Goal: Find specific page/section: Find specific page/section

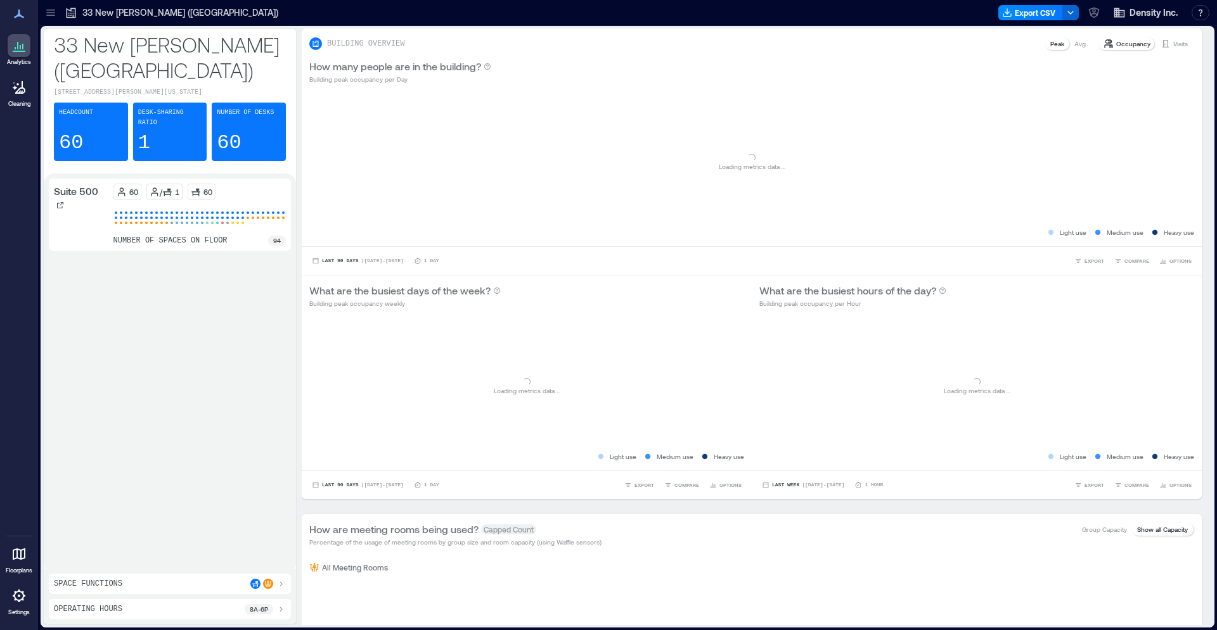
click at [20, 567] on p "Floorplans" at bounding box center [19, 571] width 27 height 8
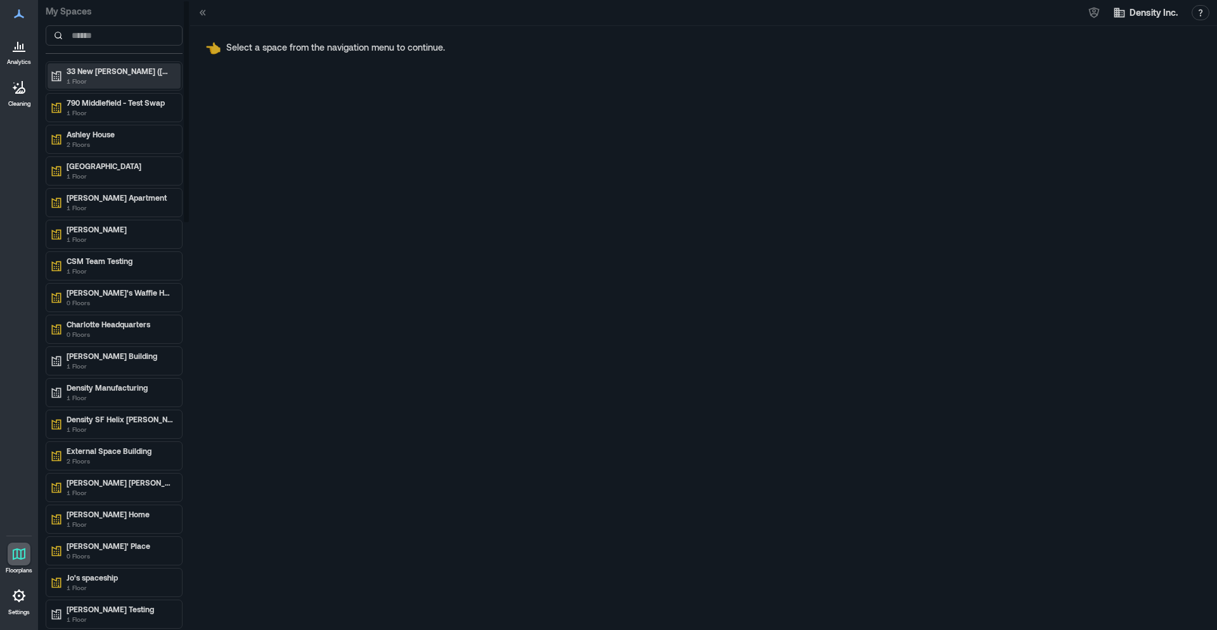
click at [102, 70] on p "33 New [PERSON_NAME] ([GEOGRAPHIC_DATA])" at bounding box center [120, 71] width 106 height 10
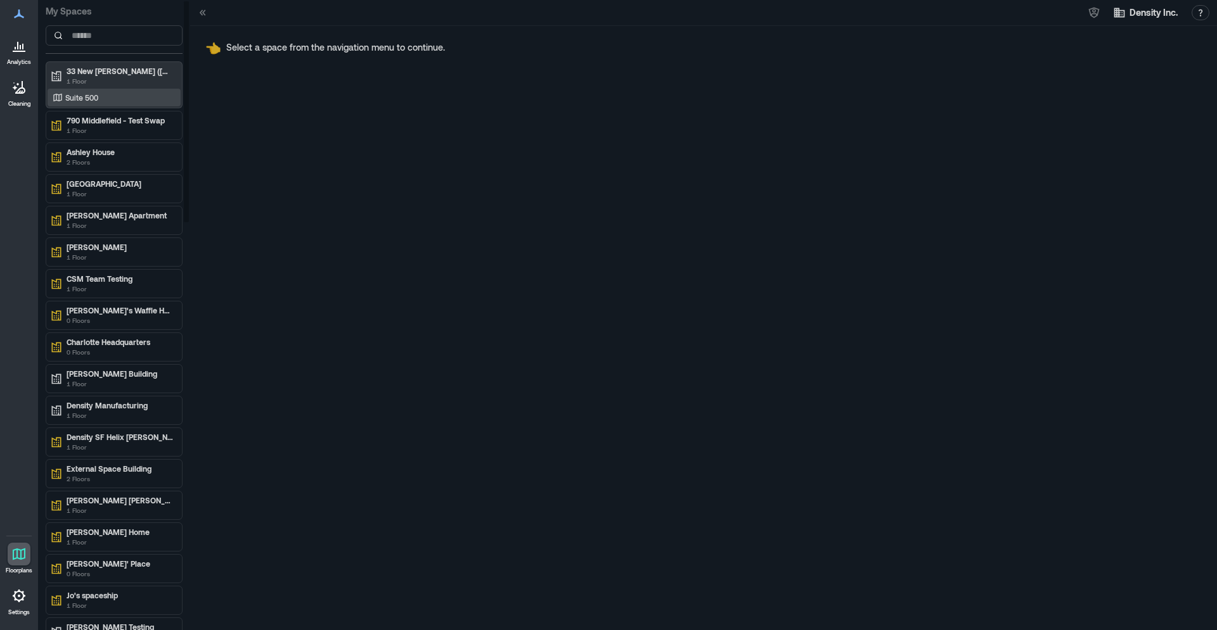
click at [91, 99] on p "Suite 500" at bounding box center [81, 98] width 33 height 10
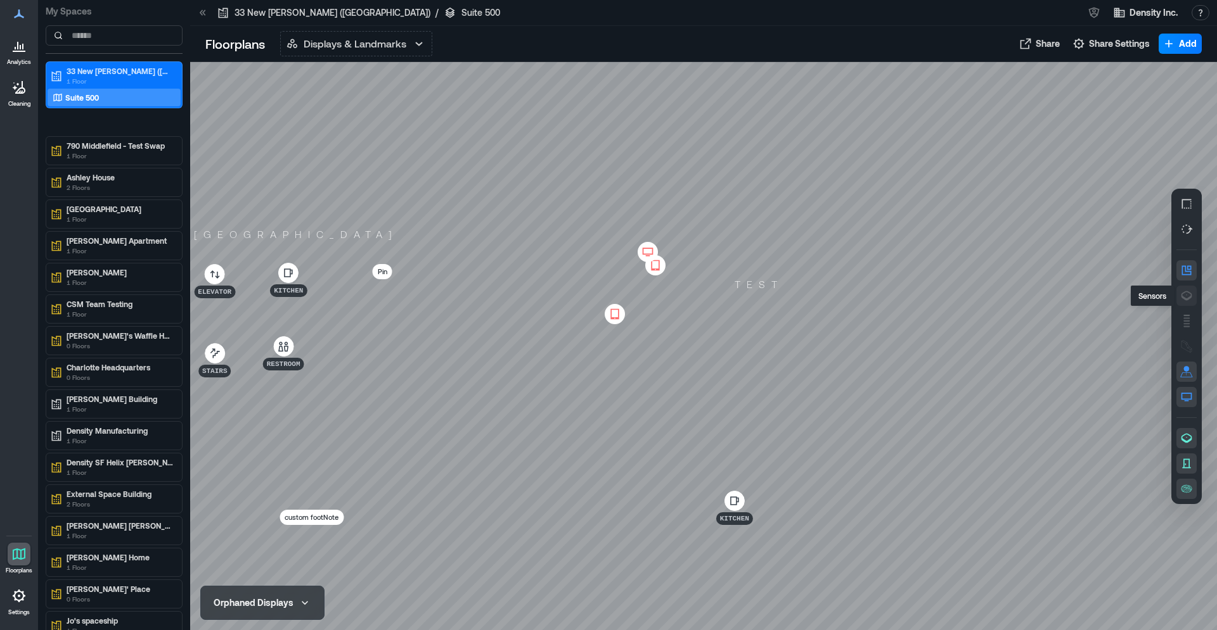
click at [1187, 298] on icon "button" at bounding box center [1186, 296] width 11 height 10
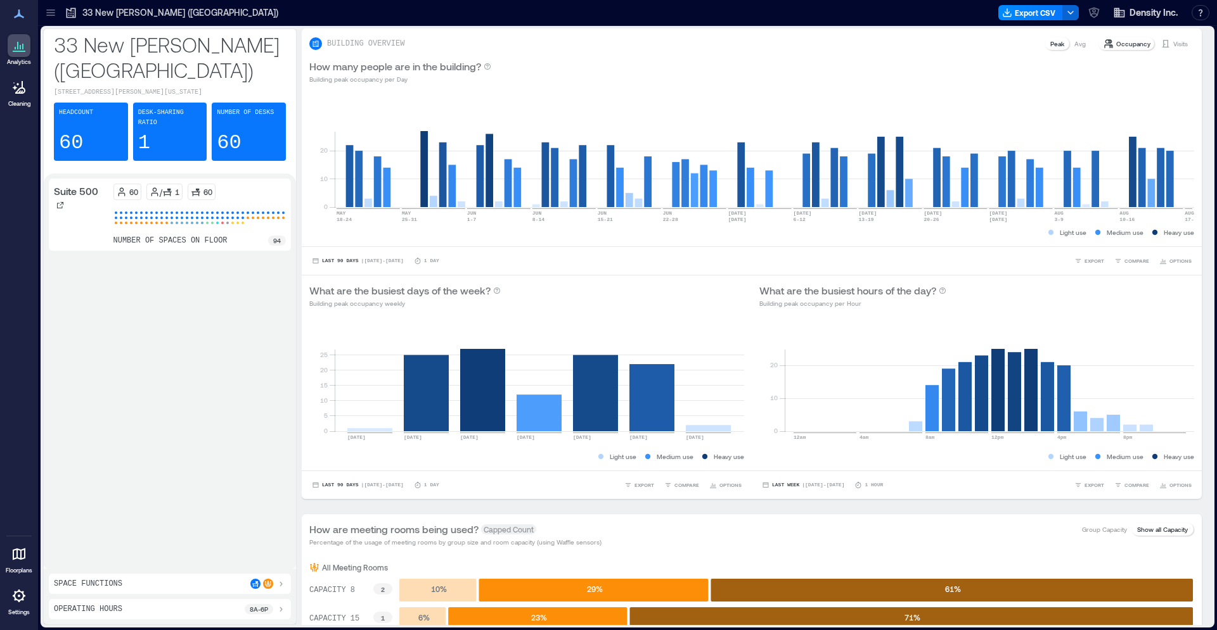
click at [22, 563] on div at bounding box center [19, 554] width 23 height 23
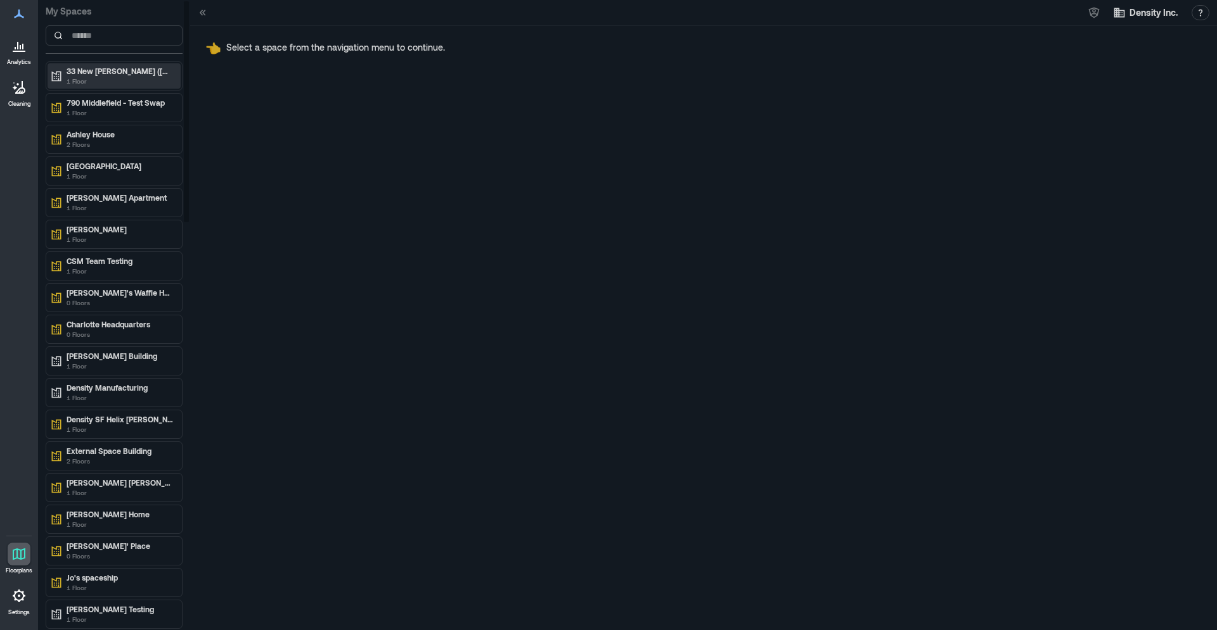
click at [96, 72] on p "33 New [PERSON_NAME] ([GEOGRAPHIC_DATA])" at bounding box center [120, 71] width 106 height 10
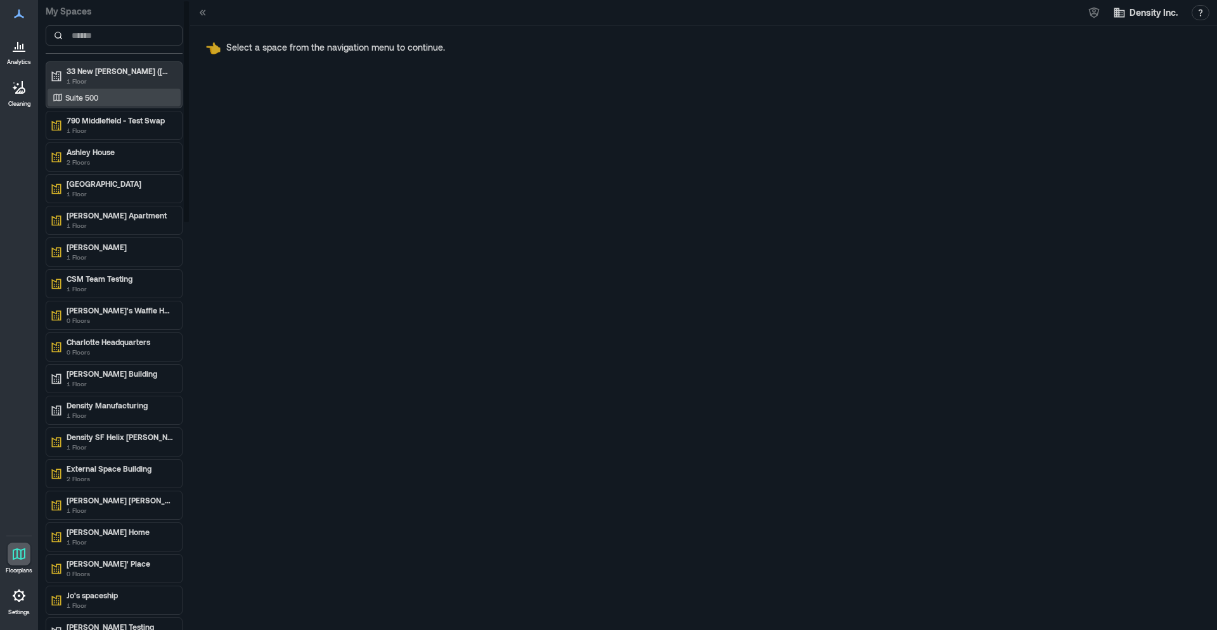
click at [99, 100] on div "Suite 500" at bounding box center [111, 97] width 123 height 13
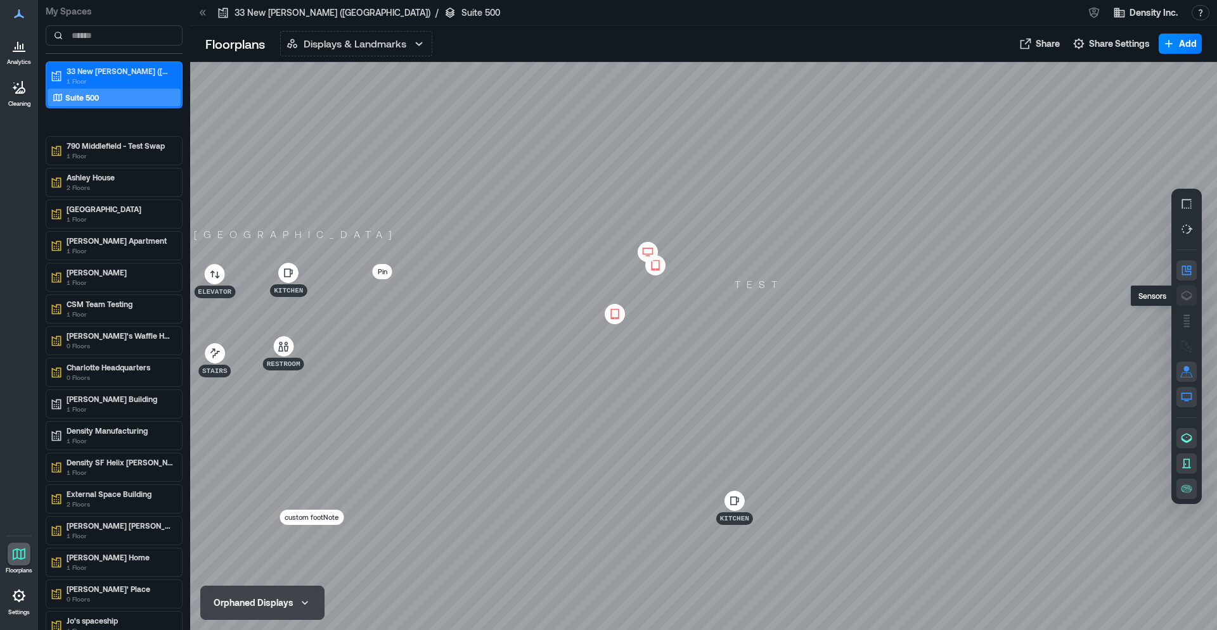
click at [1184, 298] on icon "button" at bounding box center [1186, 296] width 11 height 10
click at [497, 521] on div "H3GBC037" at bounding box center [703, 346] width 1027 height 568
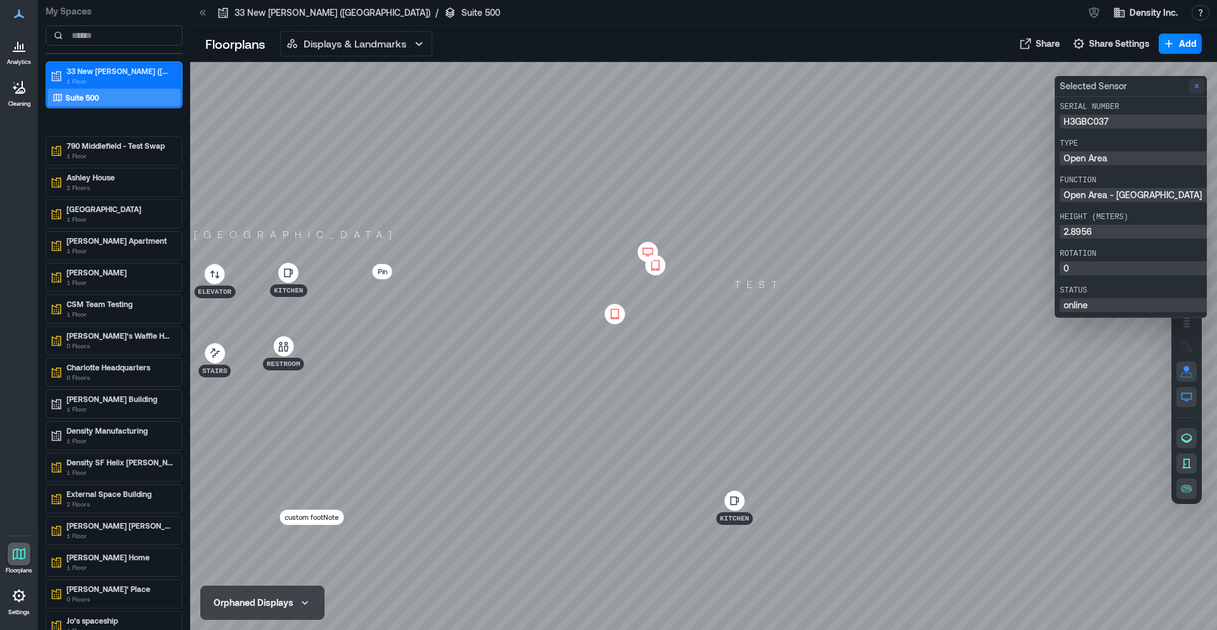
click at [1194, 89] on icon "Close" at bounding box center [1196, 86] width 10 height 10
